Goal: Transaction & Acquisition: Purchase product/service

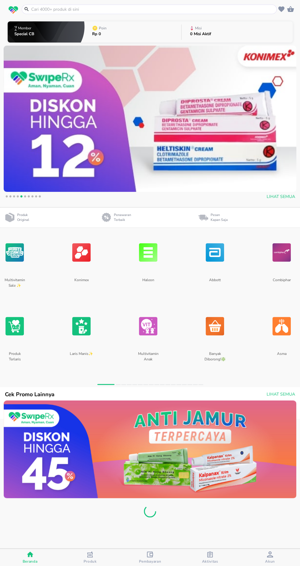
click at [89, 271] on img at bounding box center [81, 252] width 18 height 45
